Goal: Task Accomplishment & Management: Complete application form

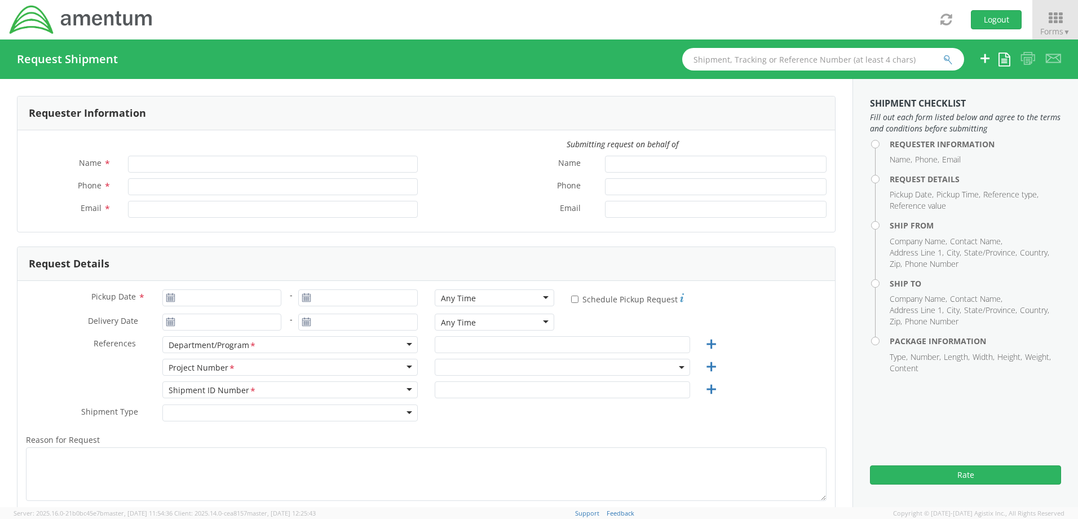
type input "[PERSON_NAME]"
type input "[PHONE_NUMBER]"
type input "[PERSON_NAME][EMAIL_ADDRESS][PERSON_NAME][DOMAIN_NAME]"
select select "ADMN.100123.DSKSP"
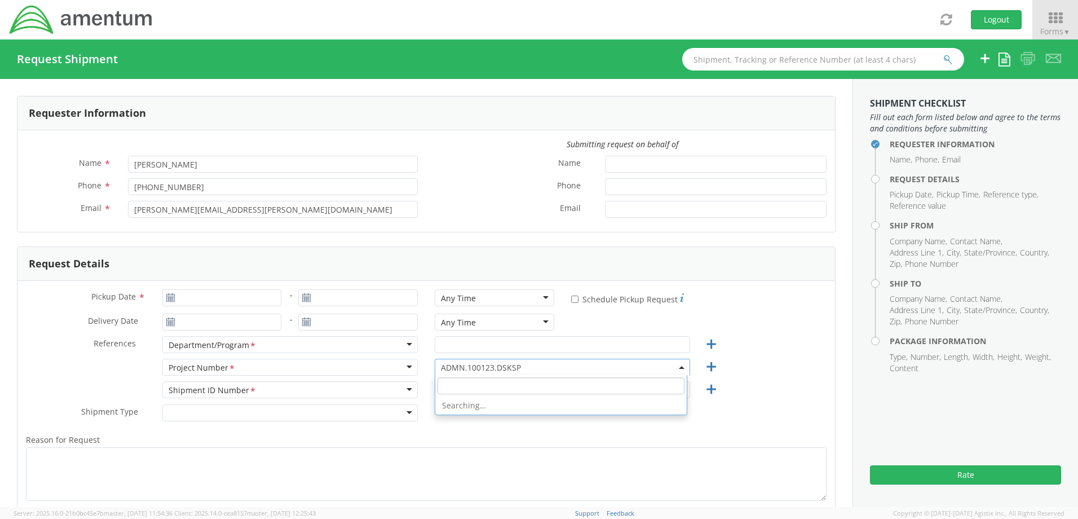
click at [482, 369] on span "ADMN.100123.DSKSP" at bounding box center [562, 367] width 243 height 11
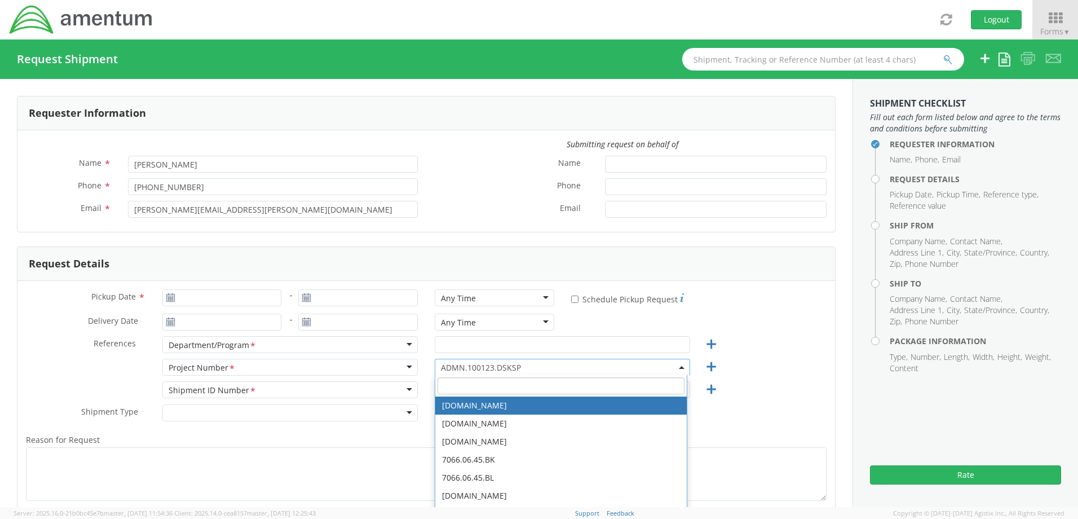
click at [481, 383] on input "search" at bounding box center [560, 385] width 247 height 17
paste input "OVHD.100517.00000"
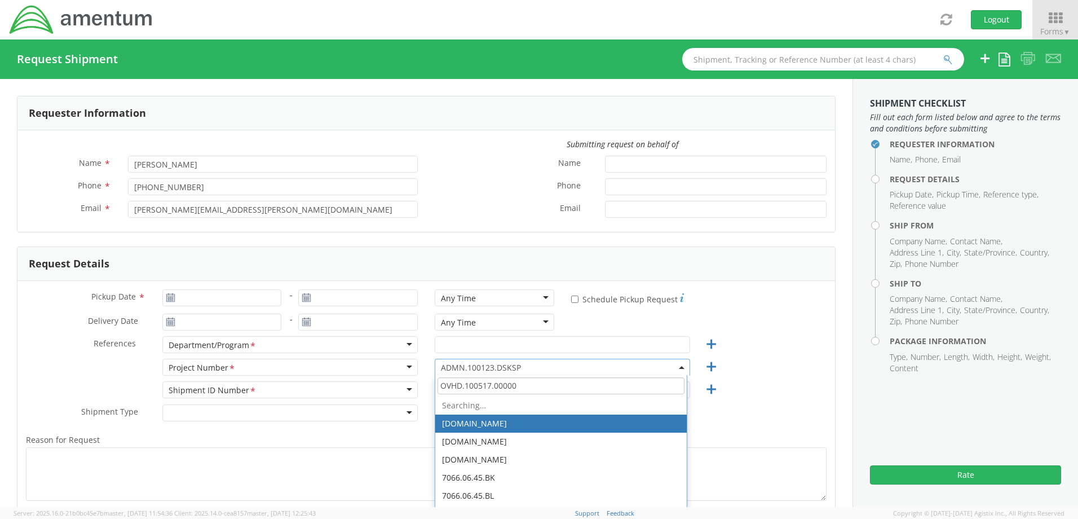
type input "OVHD.100517.00000"
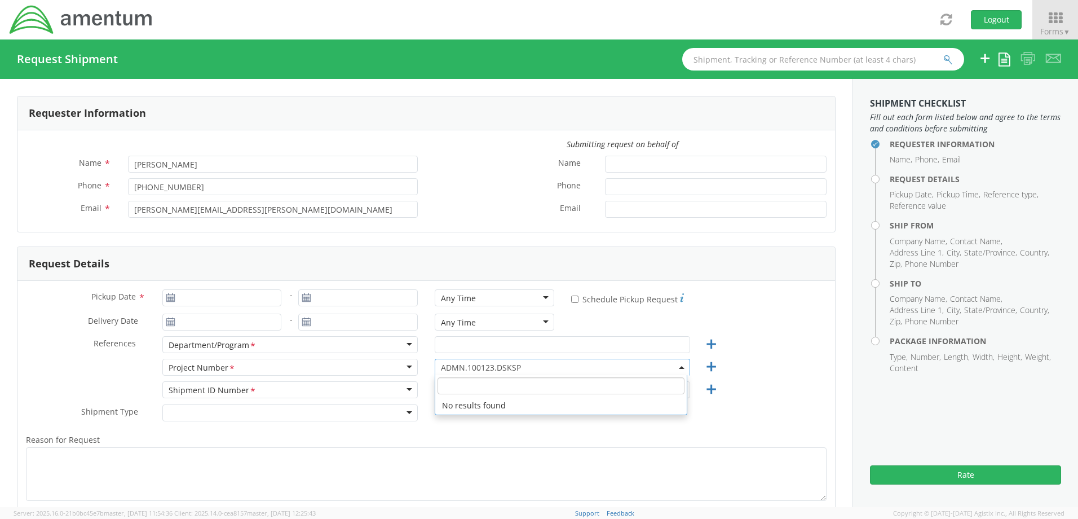
click at [793, 336] on div "References * Department/Program <span class="required">*</span> Department/Prog…" at bounding box center [425, 347] width 817 height 23
click at [534, 368] on span "ADMN.100123.DSKSP" at bounding box center [562, 367] width 243 height 11
click at [526, 387] on input "search" at bounding box center [560, 385] width 247 height 17
paste input "401C.00.00.C.FS00.0000"
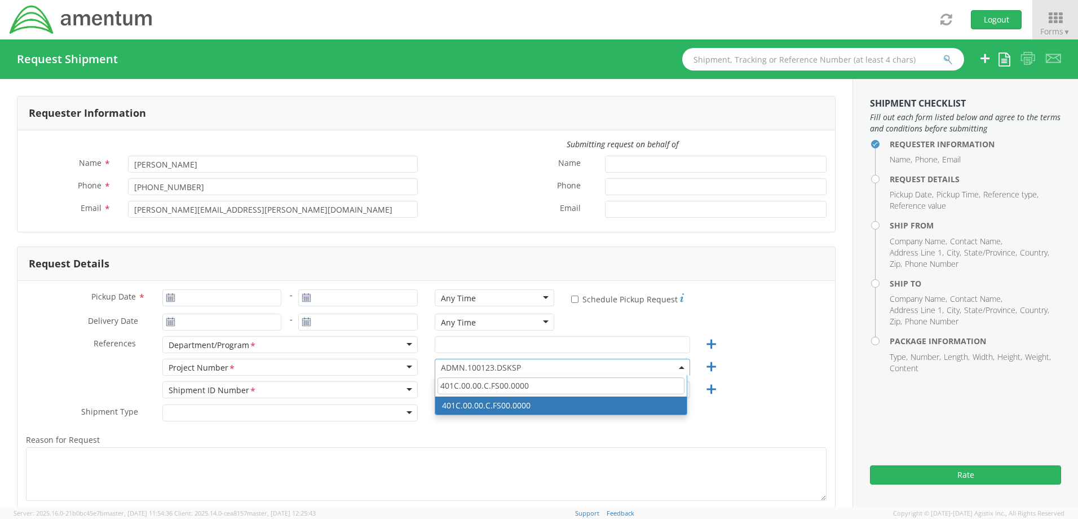
type input "401C.00.00.C.FS00.0000"
